Goal: Navigation & Orientation: Find specific page/section

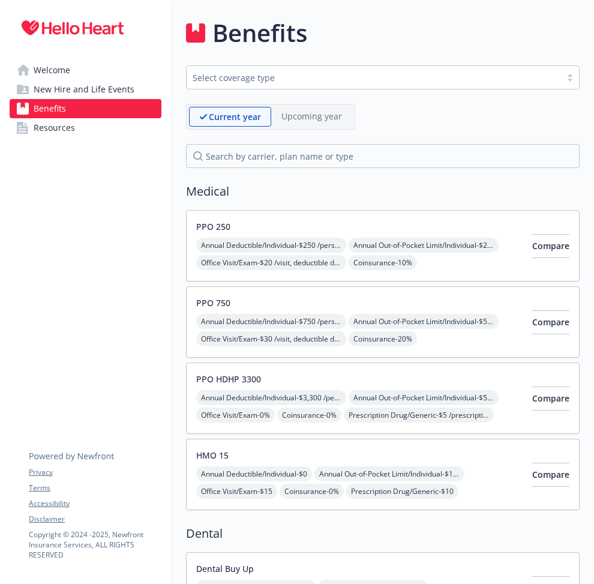
click at [65, 91] on span "New Hire and Life Events" at bounding box center [84, 89] width 101 height 19
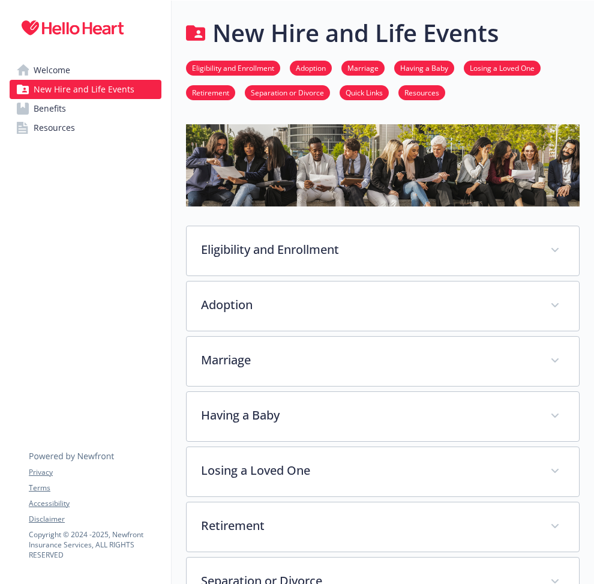
click at [47, 68] on span "Welcome" at bounding box center [52, 70] width 37 height 19
